Goal: Use online tool/utility: Use online tool/utility

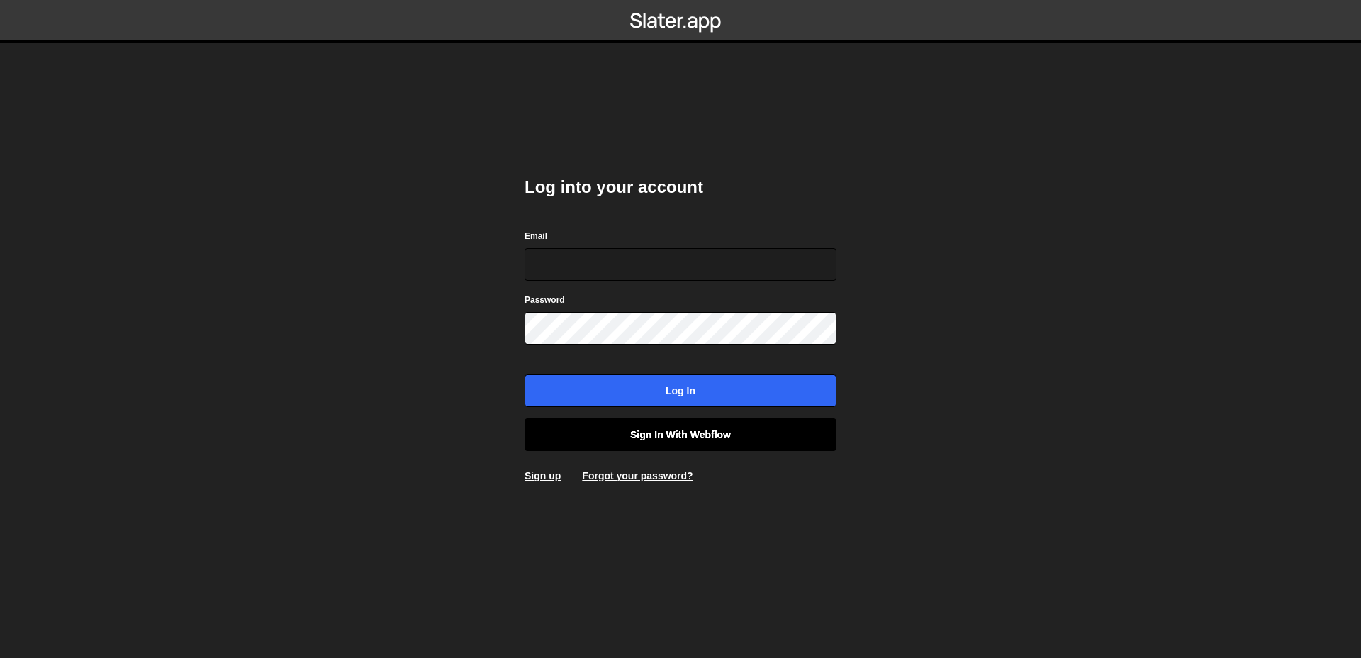
type input "axel@studioelias.fr"
click at [677, 440] on link "Sign in with Webflow" at bounding box center [681, 434] width 312 height 33
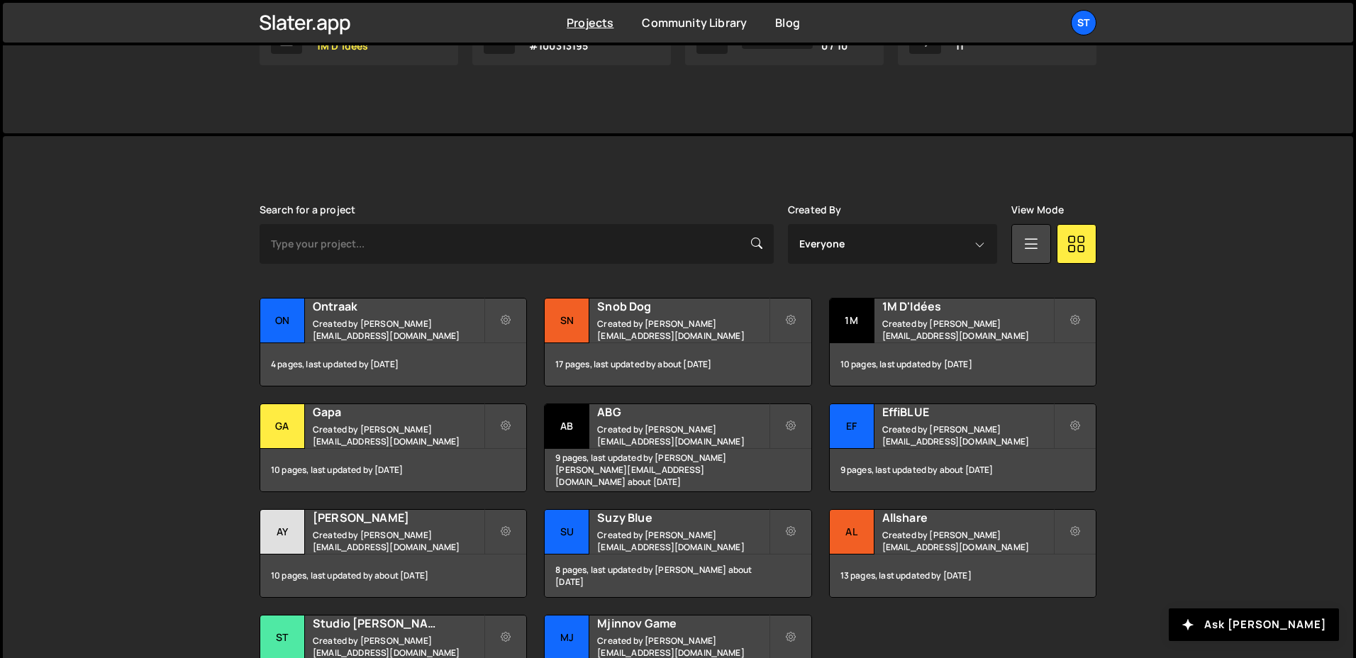
scroll to position [277, 0]
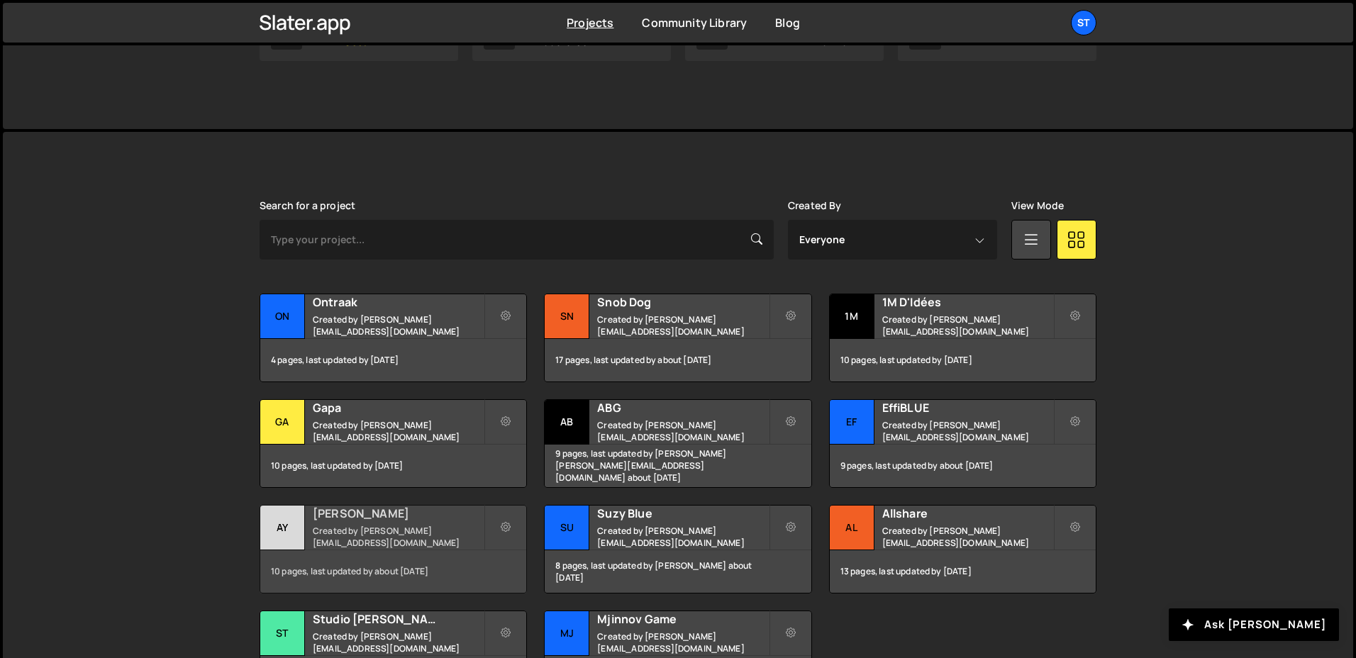
click at [382, 520] on h2 "[PERSON_NAME]" at bounding box center [398, 514] width 171 height 16
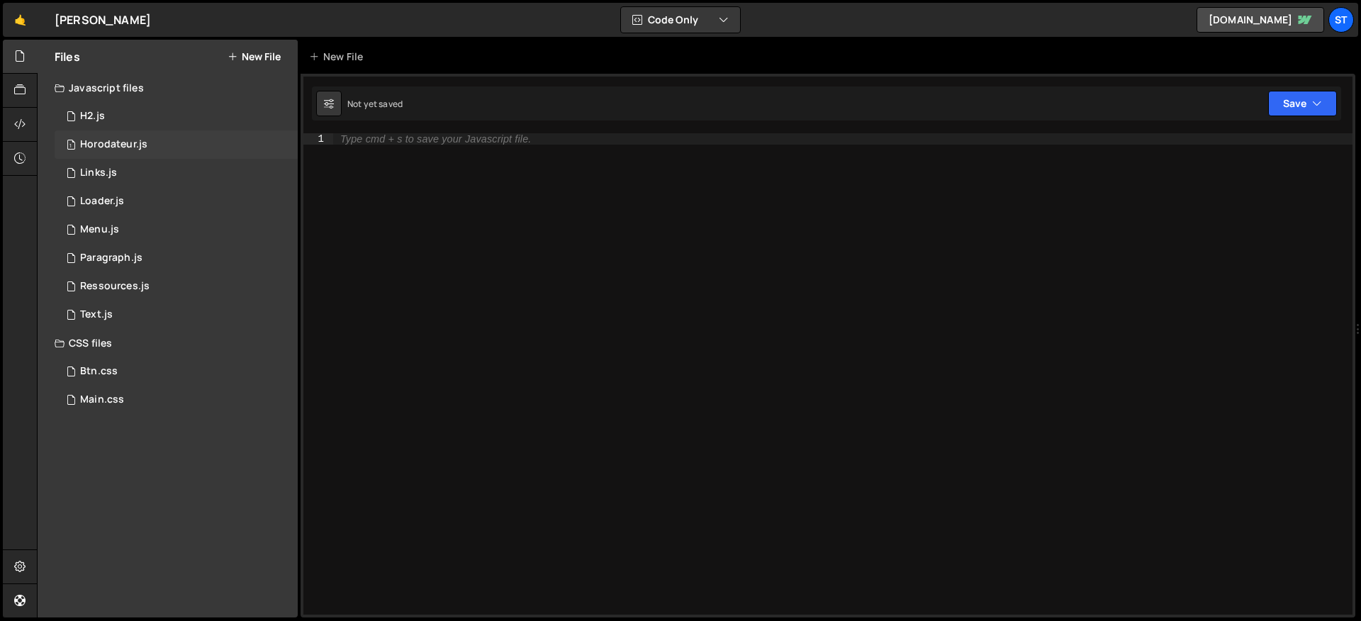
click at [133, 138] on div "Horodateur.js" at bounding box center [113, 144] width 67 height 13
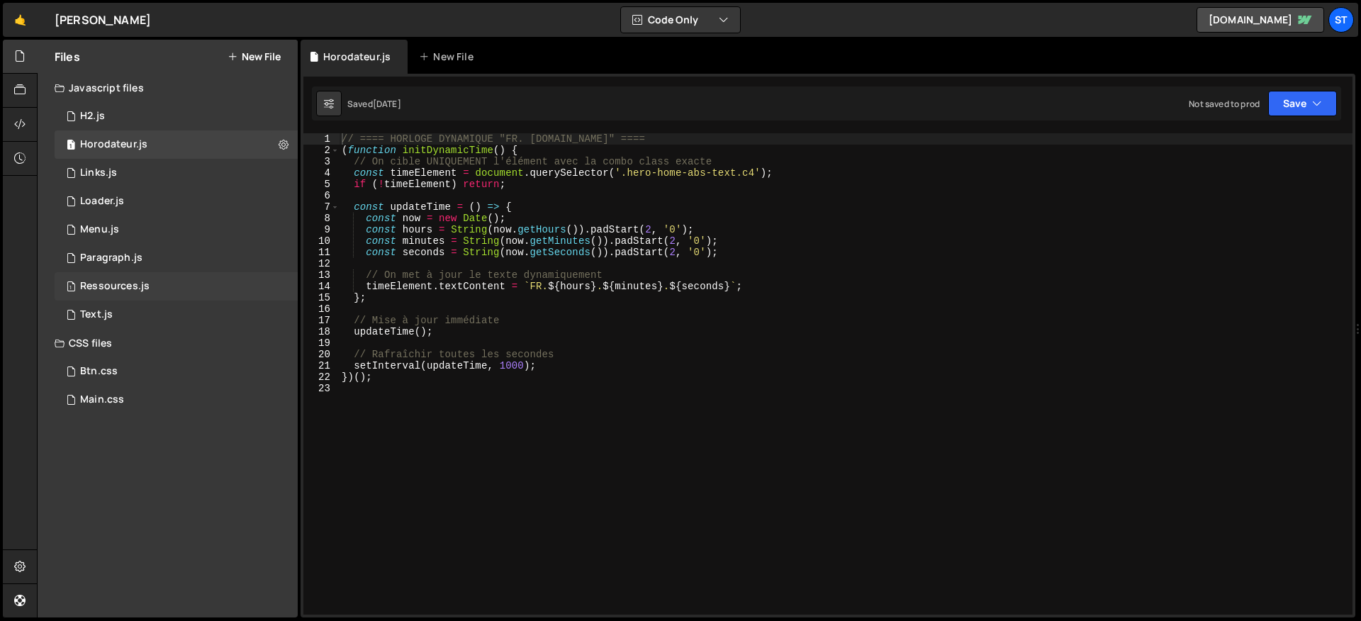
click at [147, 284] on div "Ressources.js" at bounding box center [114, 286] width 69 height 13
